Goal: Information Seeking & Learning: Learn about a topic

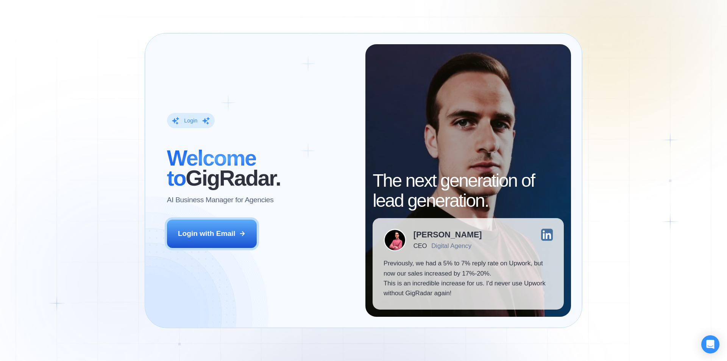
click at [232, 233] on div "Login with Email" at bounding box center [207, 234] width 58 height 10
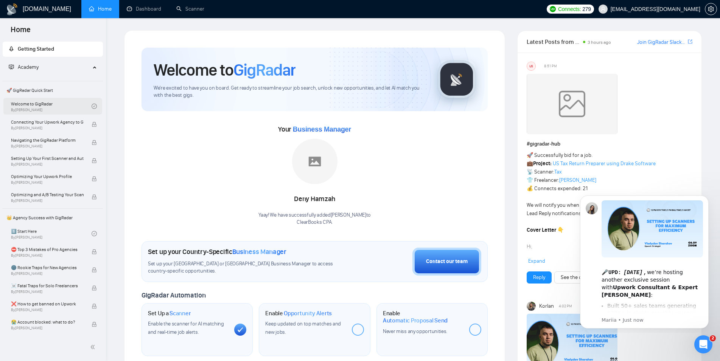
click at [37, 104] on link "Welcome to GigRadar By Vlad Timinsky" at bounding box center [51, 106] width 81 height 17
